Goal: Information Seeking & Learning: Learn about a topic

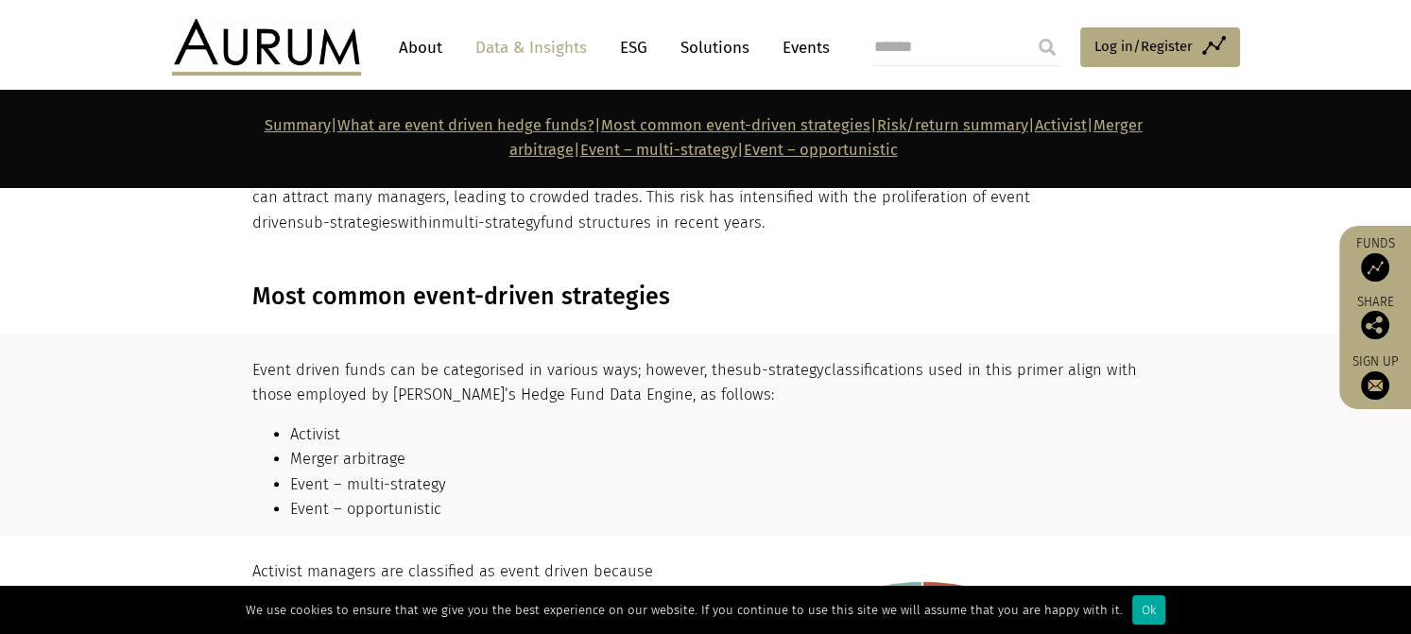
scroll to position [1762, 0]
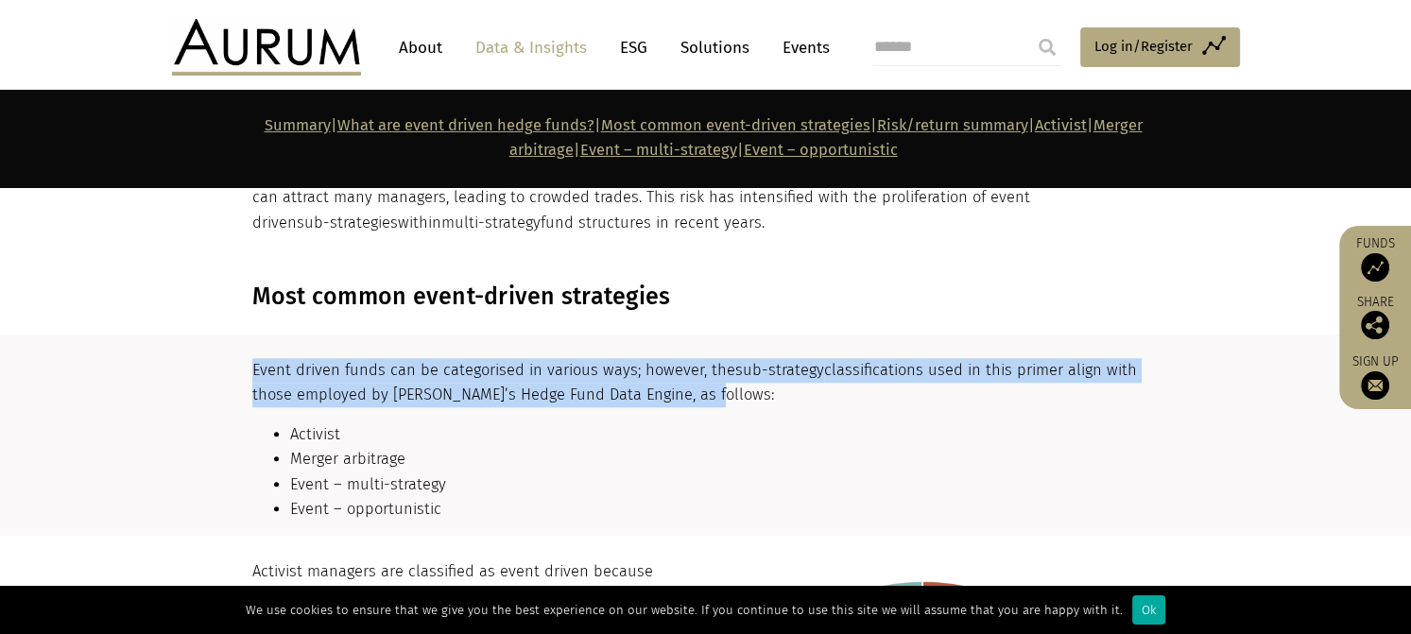
drag, startPoint x: 250, startPoint y: 349, endPoint x: 705, endPoint y: 377, distance: 456.4
click at [705, 377] on div "Event driven funds can be categorised in various ways; however, the sub-strateg…" at bounding box center [705, 447] width 945 height 178
copy p "Event driven funds can be categorised in various ways; however, the sub-strateg…"
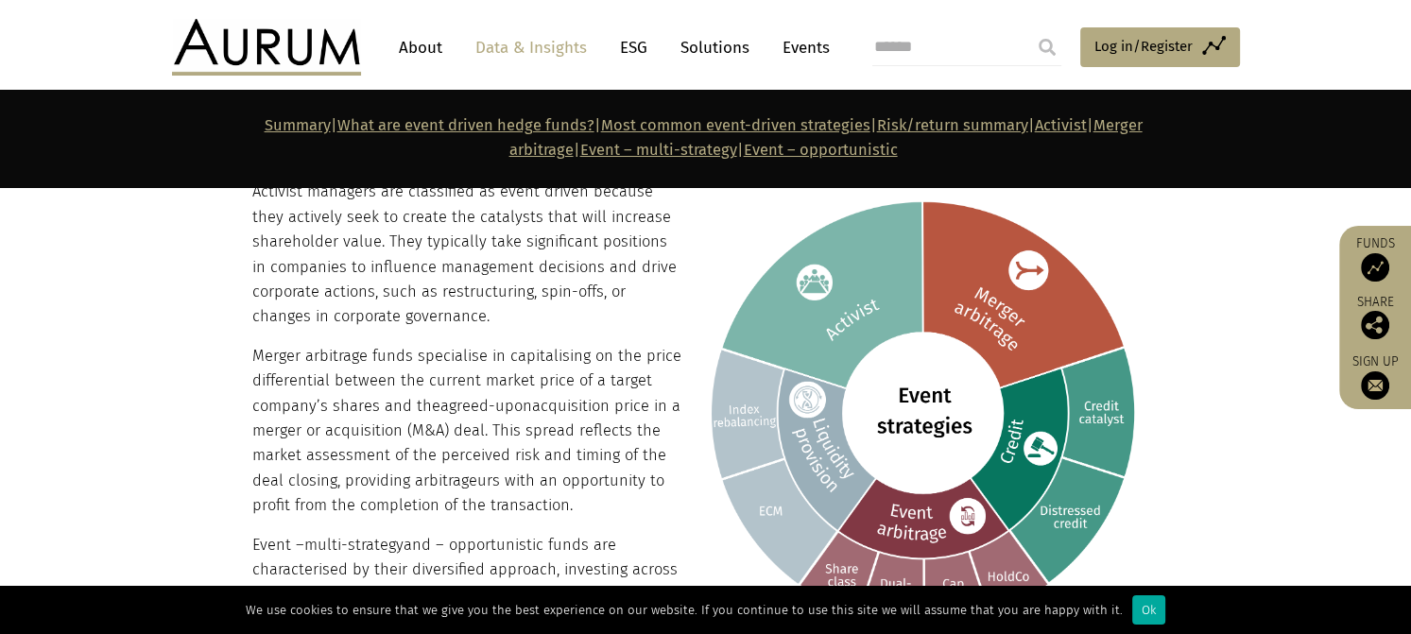
scroll to position [2155, 0]
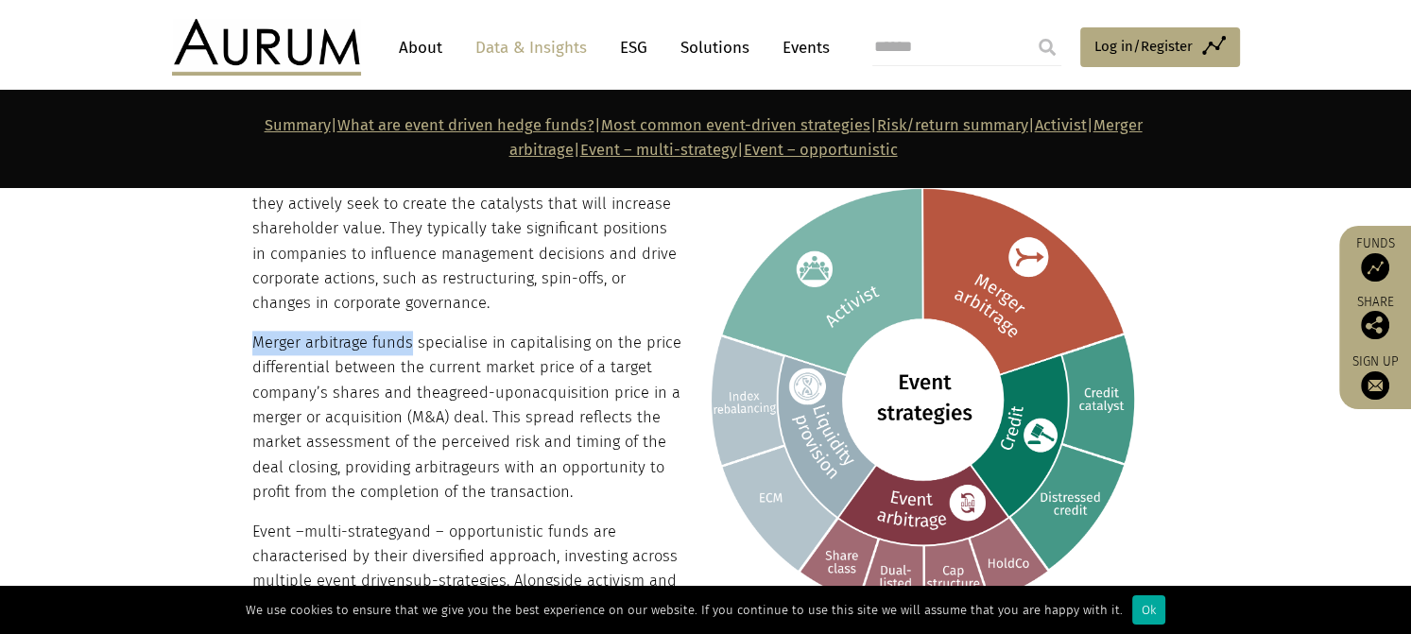
drag, startPoint x: 252, startPoint y: 315, endPoint x: 410, endPoint y: 302, distance: 158.3
click at [410, 302] on div "Activist managers are classified as event driven because they actively seek to …" at bounding box center [703, 638] width 903 height 944
click at [451, 422] on p "Merger arbitrage funds specialise in capitalising on the price differential bet…" at bounding box center [703, 418] width 903 height 175
drag, startPoint x: 579, startPoint y: 464, endPoint x: 257, endPoint y: 321, distance: 352.5
click at [257, 331] on p "Merger arbitrage funds specialise in capitalising on the price differential bet…" at bounding box center [703, 418] width 903 height 175
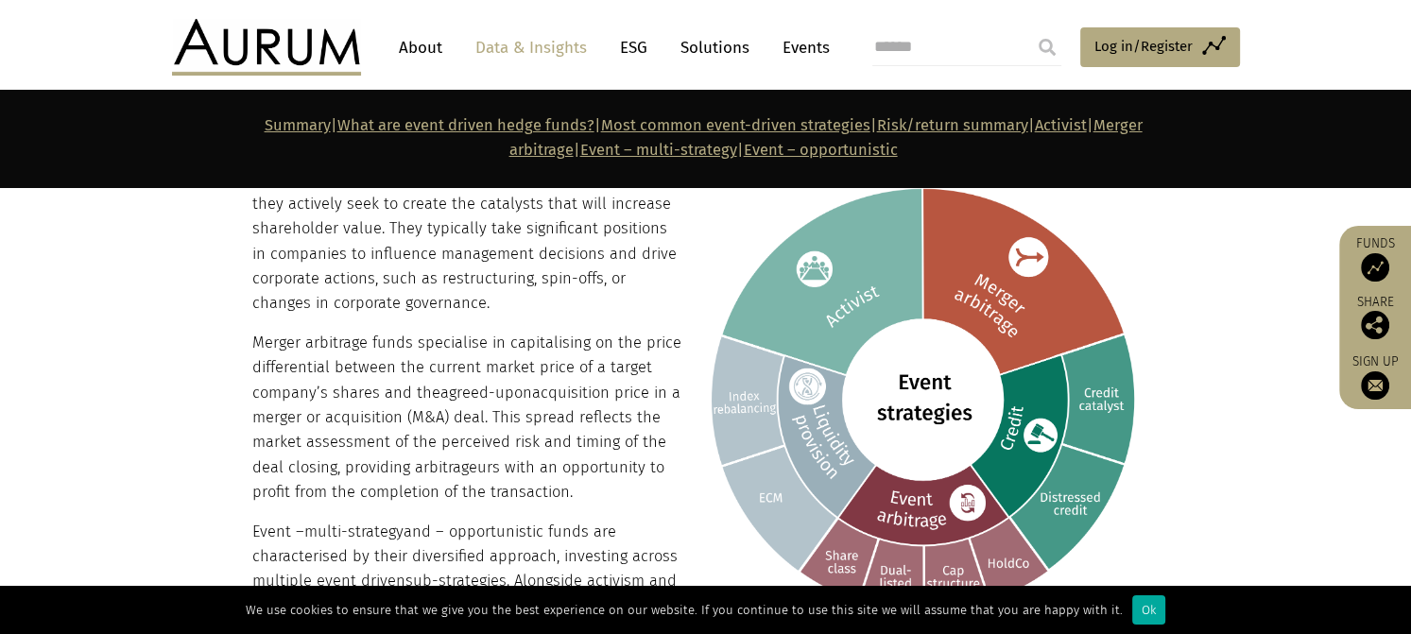
copy p "Merger arbitrage funds specialise in capitalising on the price differential bet…"
click at [610, 439] on p "Merger arbitrage funds specialise in capitalising on the price differential bet…" at bounding box center [703, 418] width 903 height 175
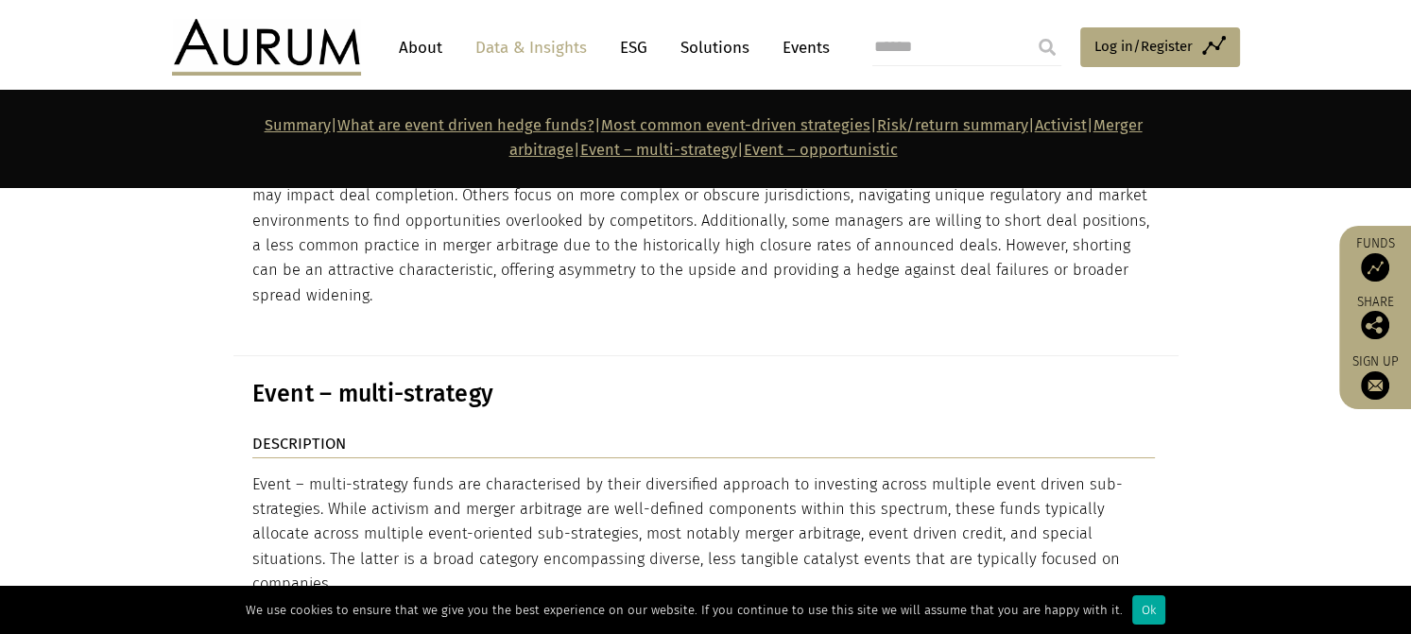
scroll to position [6955, 0]
click at [346, 609] on img at bounding box center [338, 618] width 19 height 19
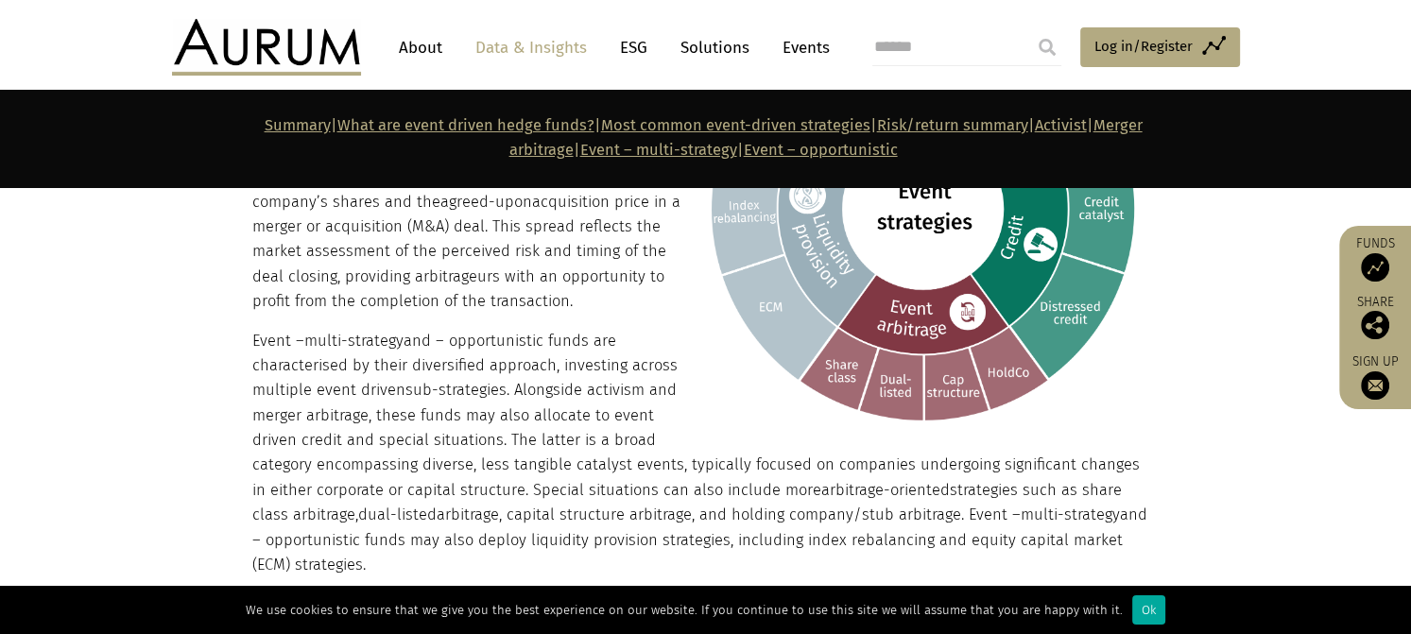
scroll to position [2302, 0]
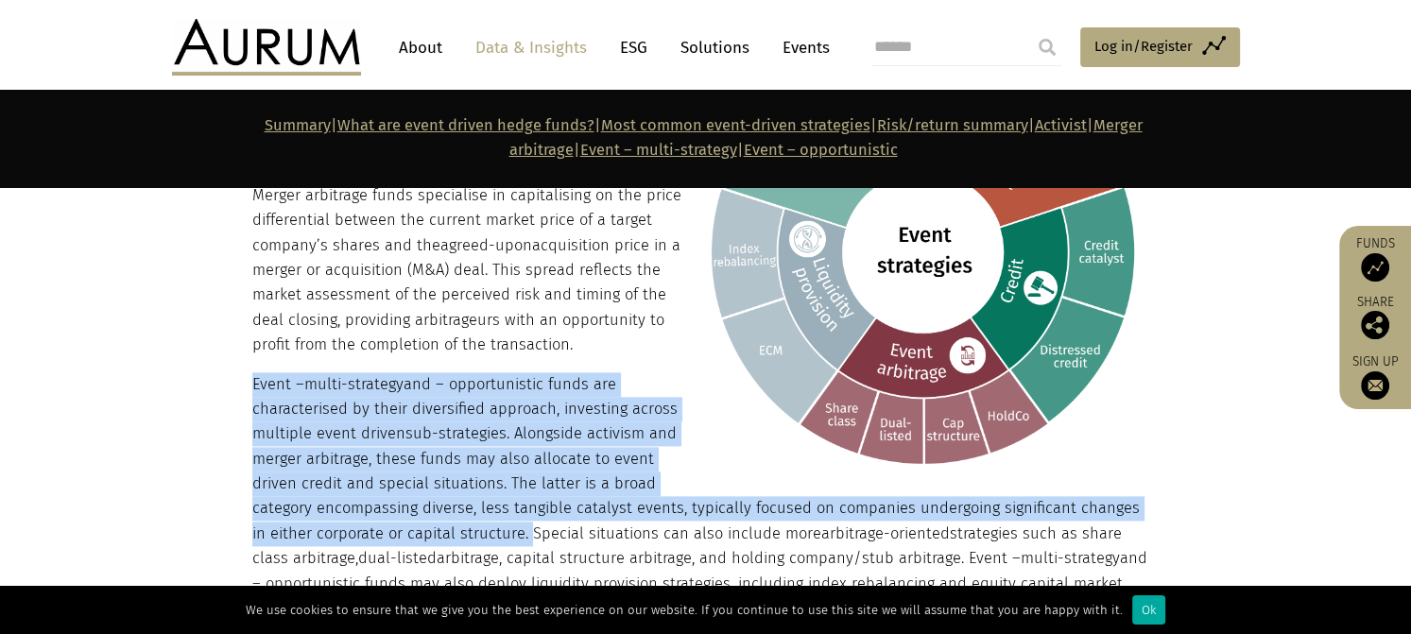
drag, startPoint x: 507, startPoint y: 511, endPoint x: 255, endPoint y: 367, distance: 290.0
click at [255, 372] on p "Event – multi-strategy and – opportunistic funds are characterised by their div…" at bounding box center [703, 497] width 903 height 250
copy p "Event – multi-strategy and – opportunistic funds are characterised by their div…"
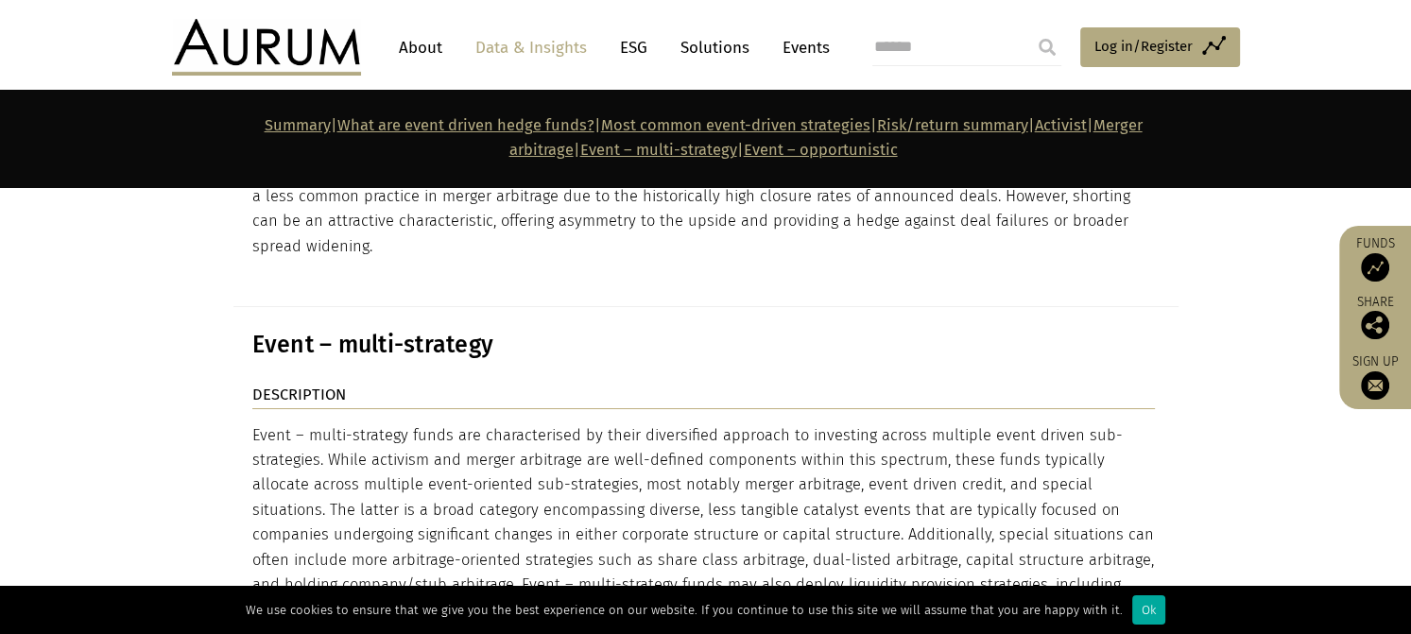
scroll to position [7004, 0]
drag, startPoint x: 256, startPoint y: 277, endPoint x: 268, endPoint y: 290, distance: 18.1
click at [268, 422] on div "Event – multi-strategy funds are characterised by their diversified approach to…" at bounding box center [703, 579] width 903 height 314
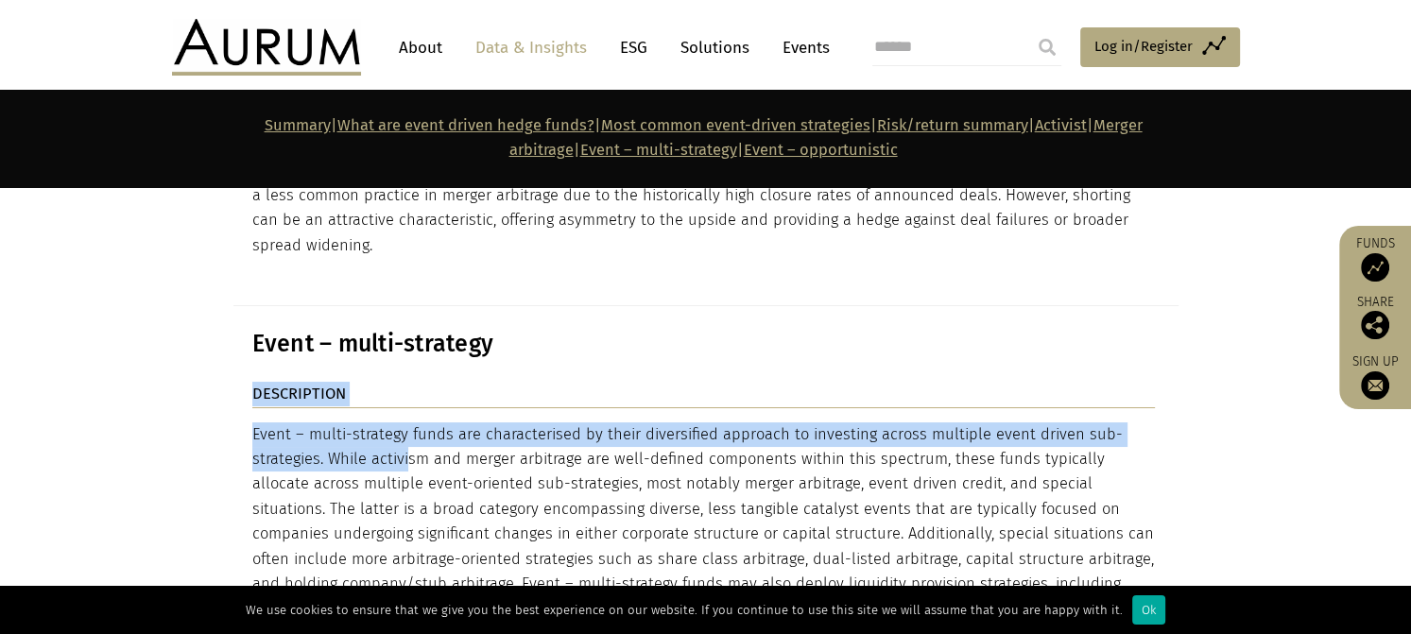
drag, startPoint x: 250, startPoint y: 283, endPoint x: 321, endPoint y: 310, distance: 76.0
copy div "DESCRIPTION Event – multi-strategy funds are characterised by their diversified…"
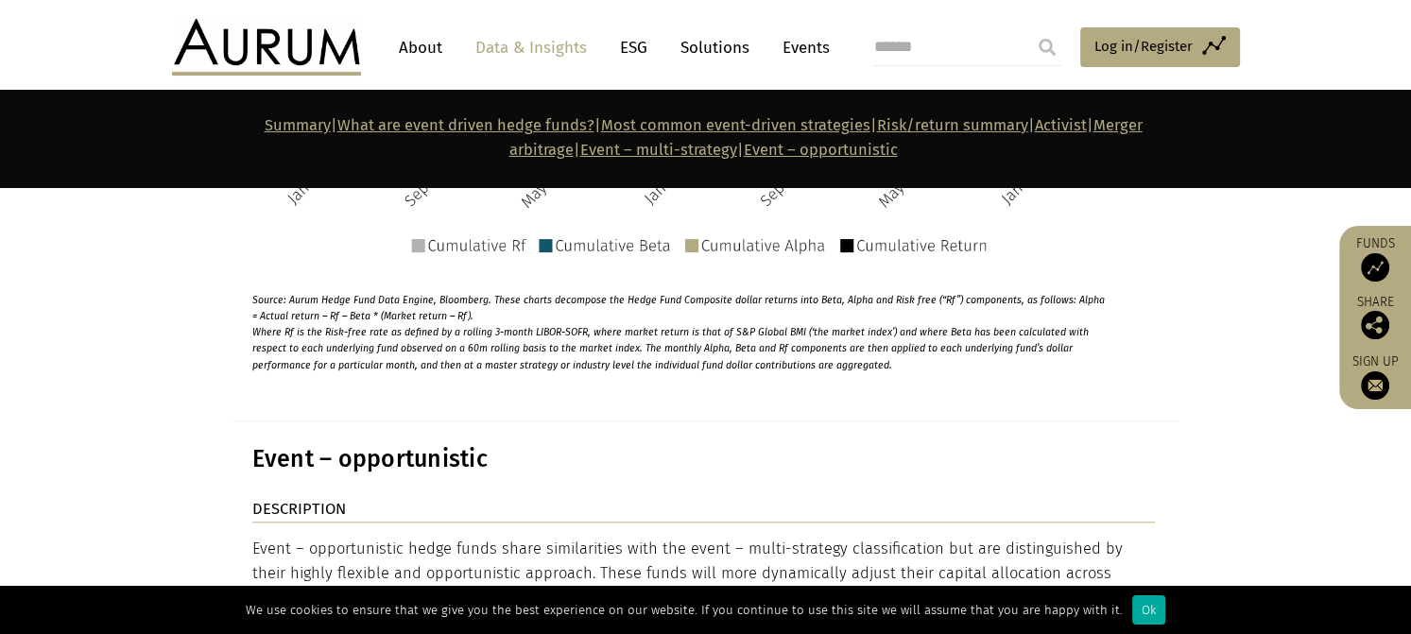
scroll to position [8771, 0]
